Goal: Transaction & Acquisition: Subscribe to service/newsletter

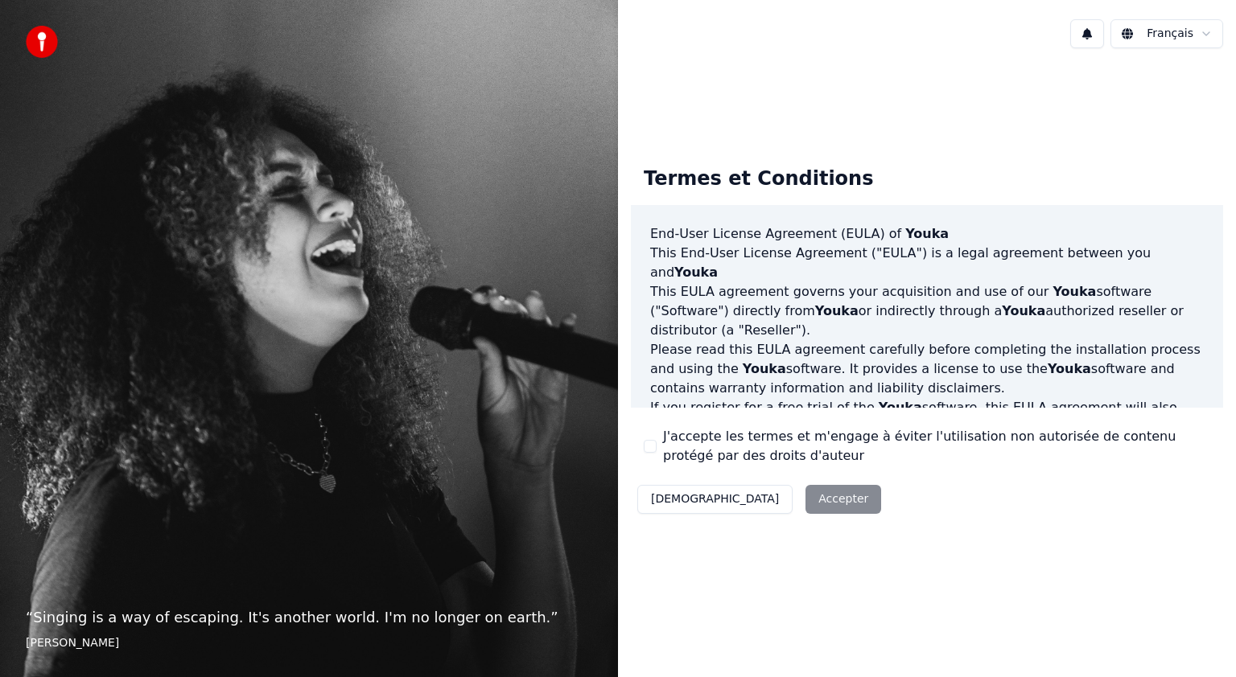
click at [770, 496] on div "Décliner Accepter" at bounding box center [759, 500] width 257 height 42
click at [747, 499] on div "Décliner Accepter" at bounding box center [759, 500] width 257 height 42
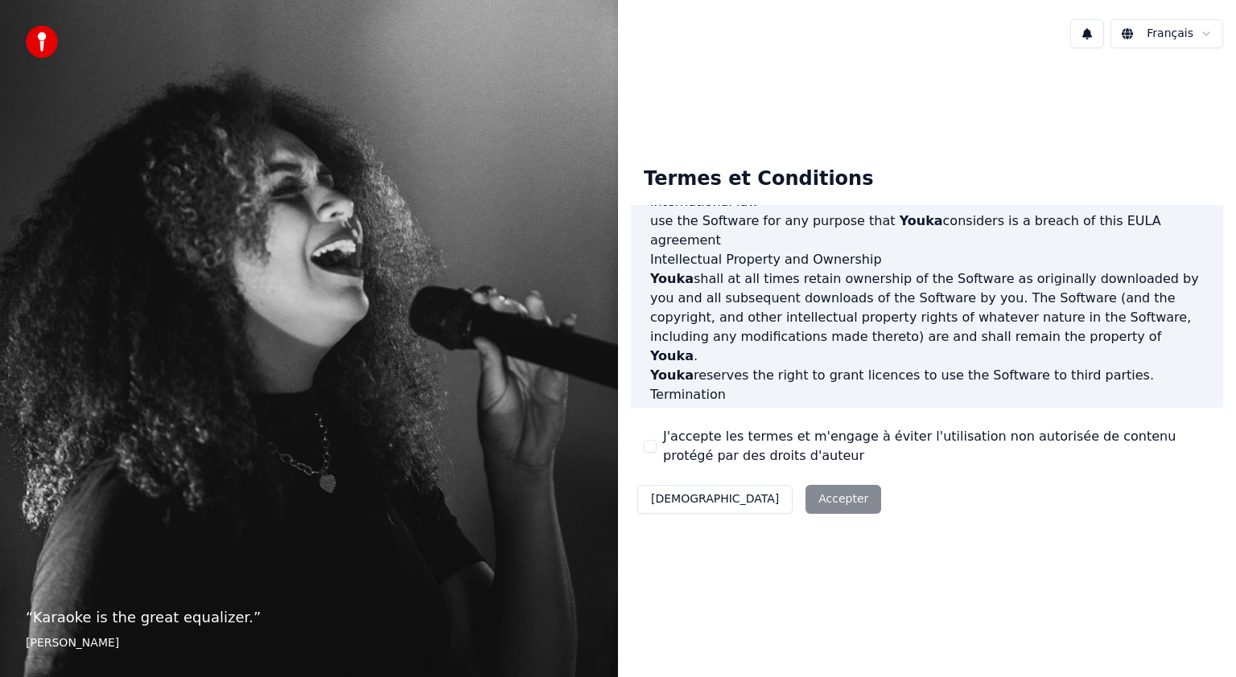
scroll to position [858, 0]
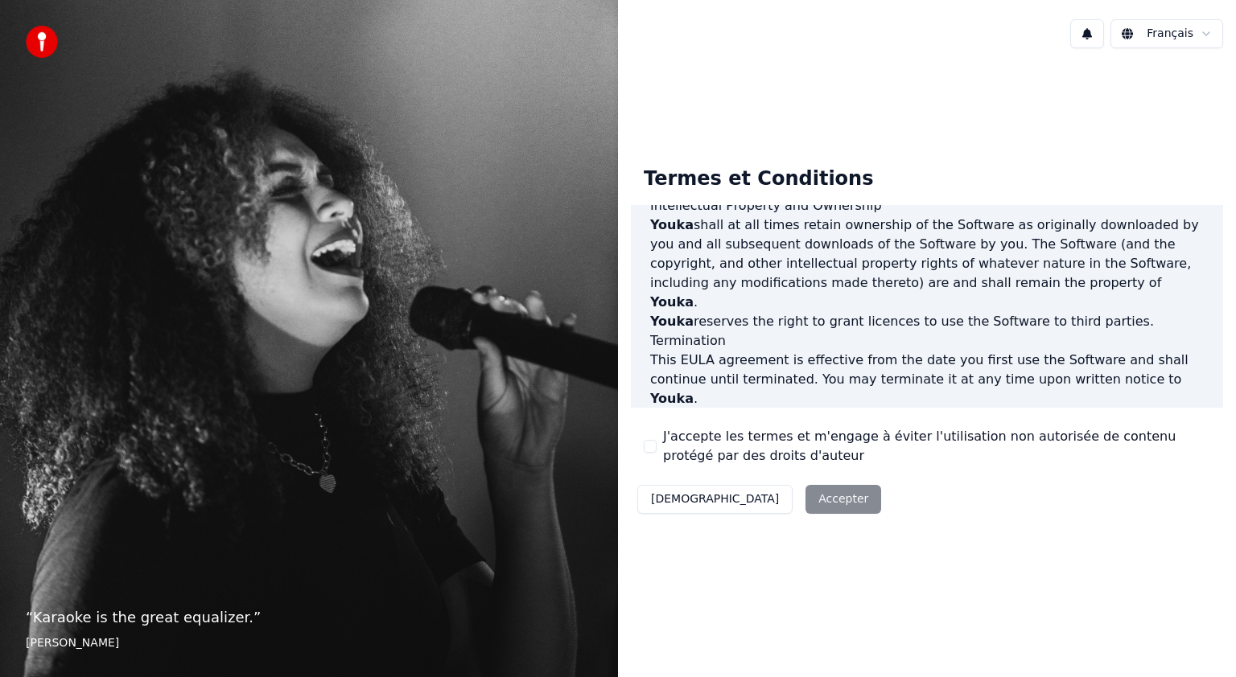
click at [749, 499] on div "Décliner Accepter" at bounding box center [759, 500] width 257 height 42
click at [653, 449] on button "J'accepte les termes et m'engage à éviter l'utilisation non autorisée de conten…" at bounding box center [650, 446] width 13 height 13
click at [805, 498] on button "Accepter" at bounding box center [843, 499] width 76 height 29
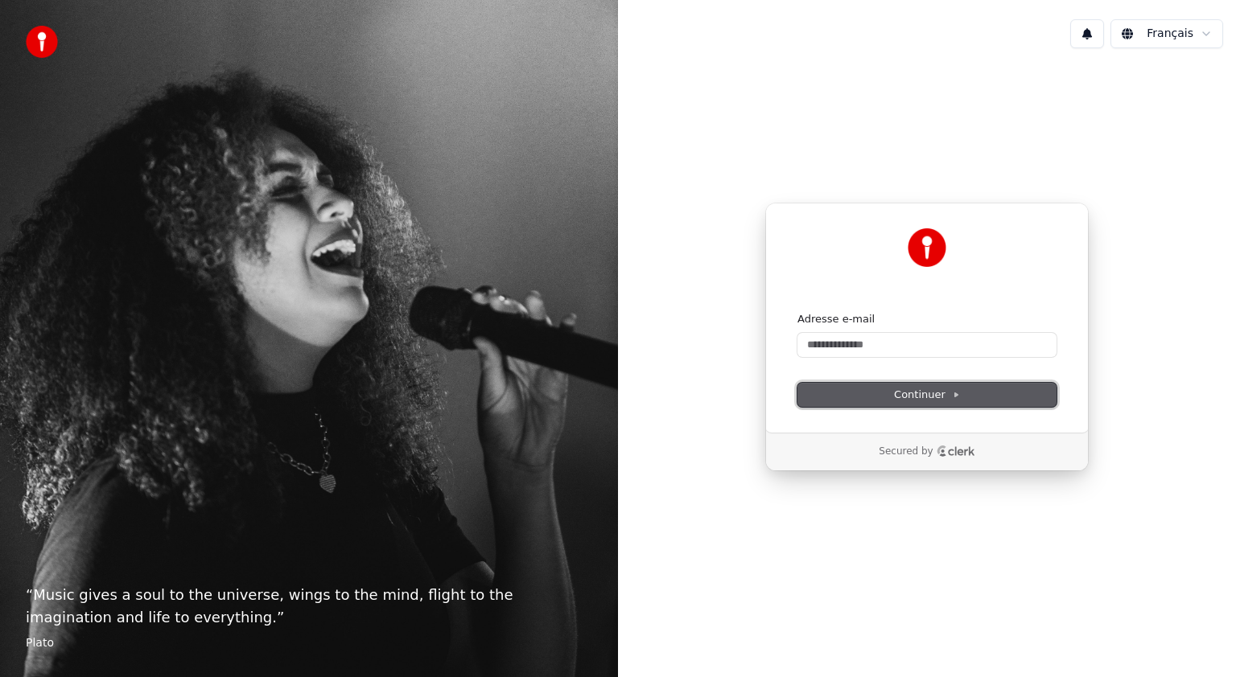
click at [958, 385] on button "Continuer" at bounding box center [926, 395] width 259 height 24
click at [959, 567] on div "Continuer avec Google ou Adresse e-mail Continuer Secured by" at bounding box center [927, 337] width 618 height 552
click at [412, 150] on div "“ Music gives a soul to the universe, wings to the mind, flight to the imaginat…" at bounding box center [309, 338] width 618 height 677
click at [955, 391] on icon at bounding box center [956, 395] width 8 height 8
click at [878, 346] on input "Adresse e-mail" at bounding box center [926, 345] width 259 height 24
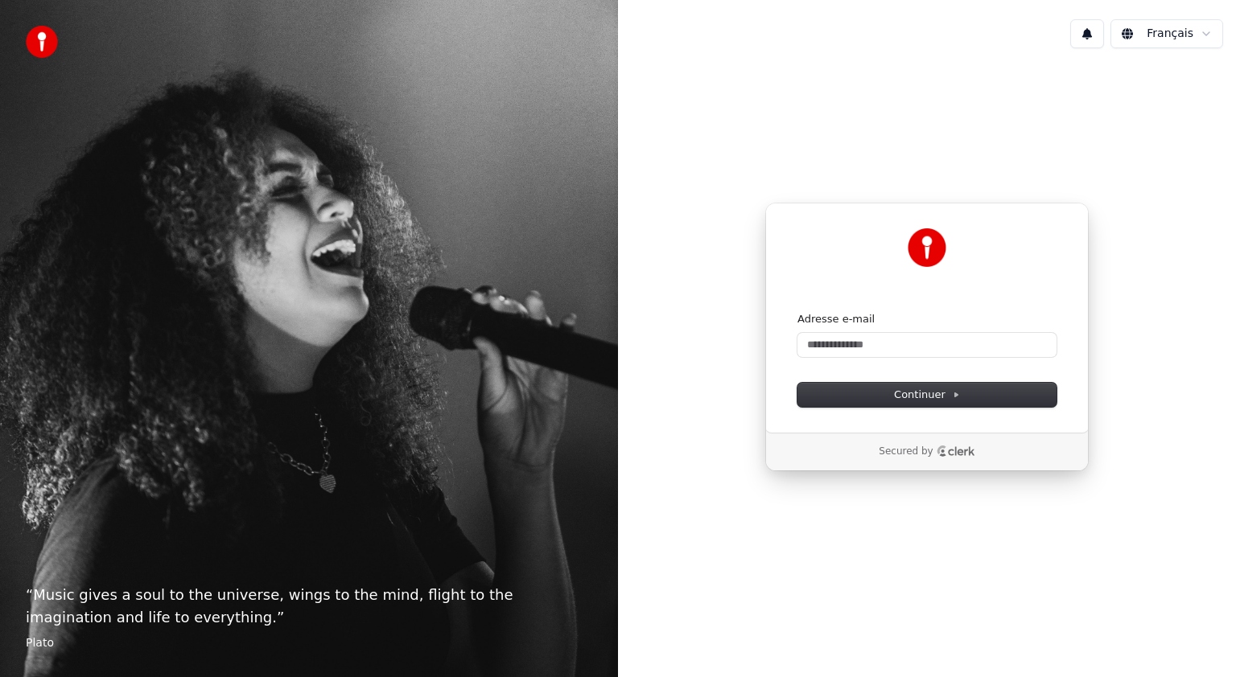
click at [560, 360] on div "“ Music gives a soul to the universe, wings to the mind, flight to the imaginat…" at bounding box center [309, 338] width 618 height 677
click at [915, 393] on span "Continuer" at bounding box center [927, 395] width 66 height 14
drag, startPoint x: 854, startPoint y: 350, endPoint x: 888, endPoint y: 351, distance: 33.8
click at [856, 350] on input "Adresse e-mail" at bounding box center [926, 345] width 259 height 24
click at [948, 393] on span "Continuer" at bounding box center [927, 395] width 66 height 14
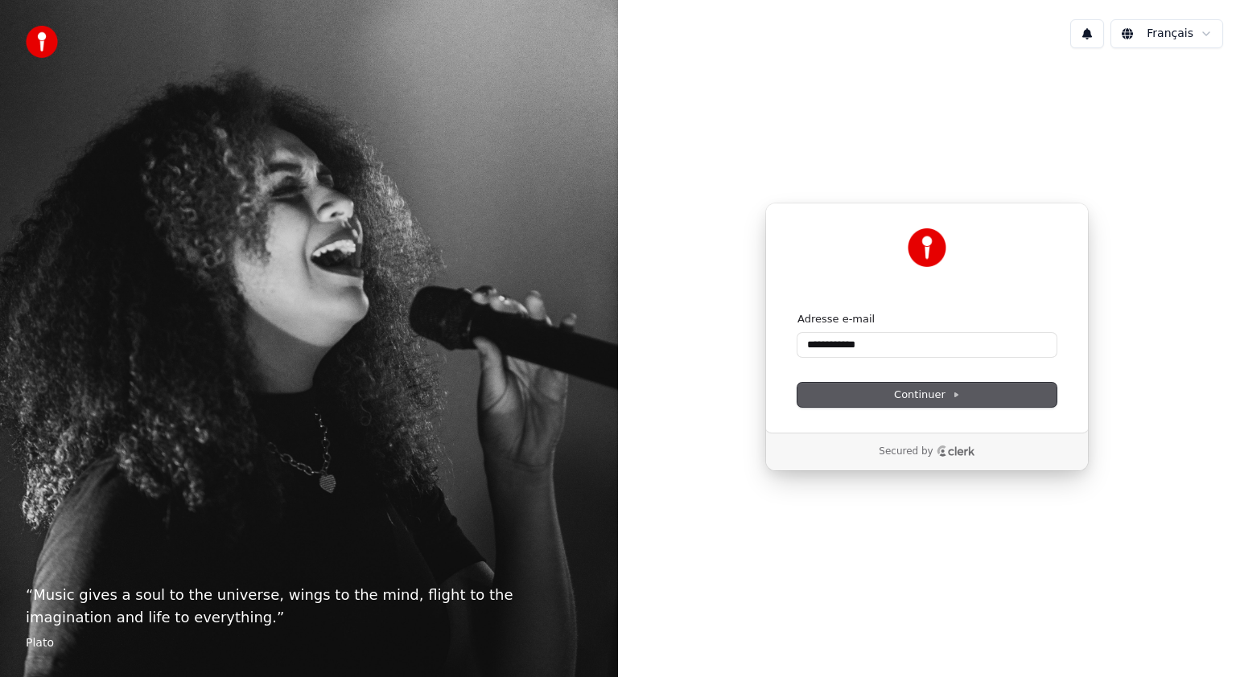
type input "**********"
